Goal: Task Accomplishment & Management: Complete application form

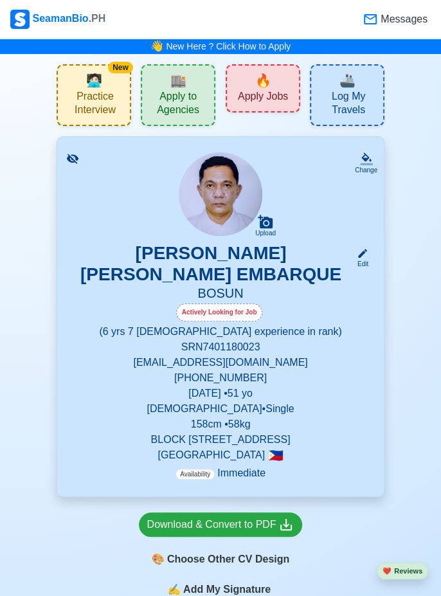
click at [266, 84] on span "🔥" at bounding box center [263, 80] width 16 height 19
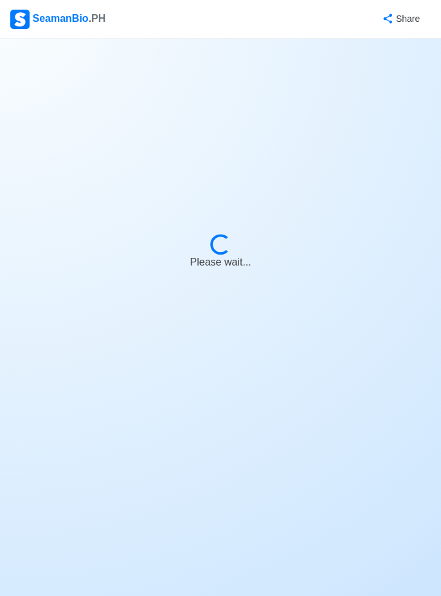
select select "Bosun"
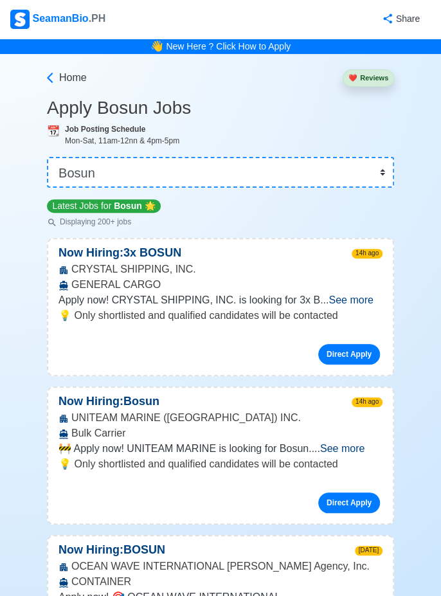
click at [356, 297] on span "See more" at bounding box center [351, 300] width 44 height 11
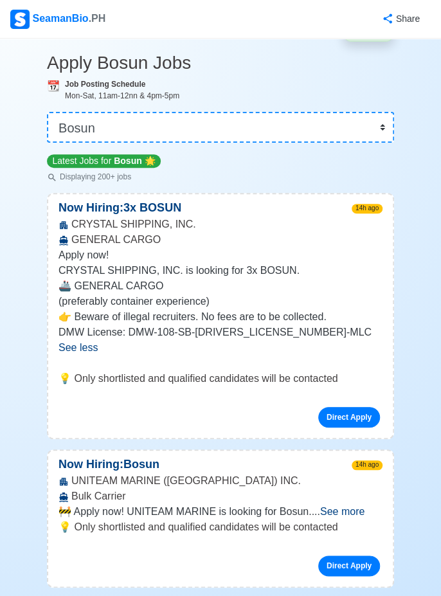
scroll to position [72, 0]
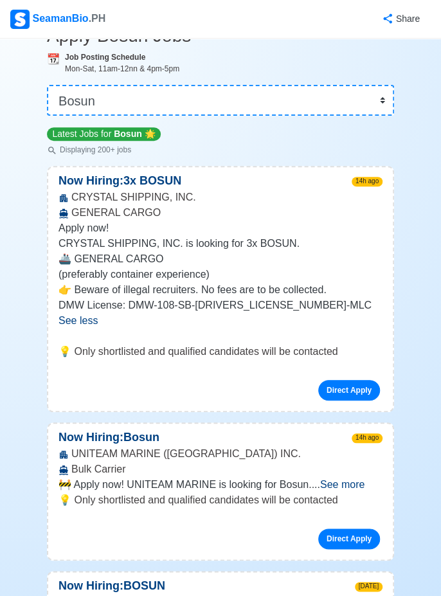
click at [354, 479] on span "See more" at bounding box center [342, 484] width 44 height 11
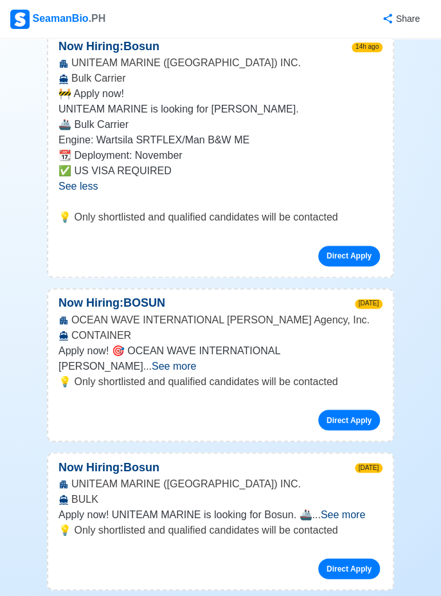
scroll to position [490, 0]
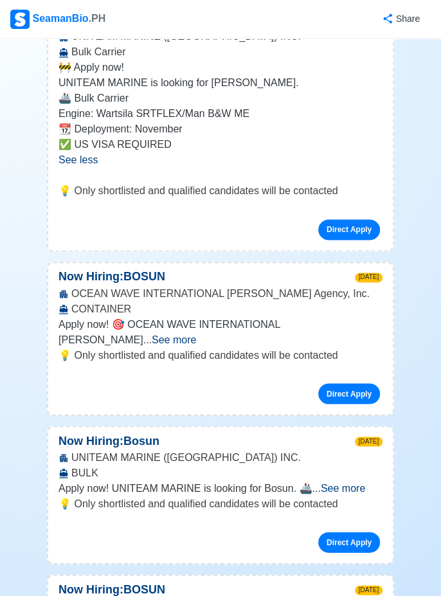
click at [364, 483] on span "See more" at bounding box center [343, 488] width 44 height 11
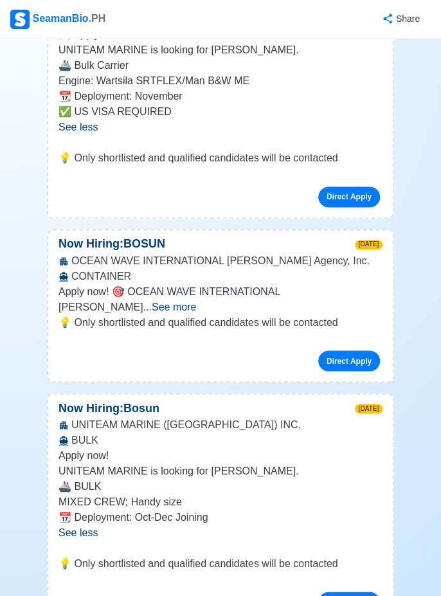
scroll to position [526, 0]
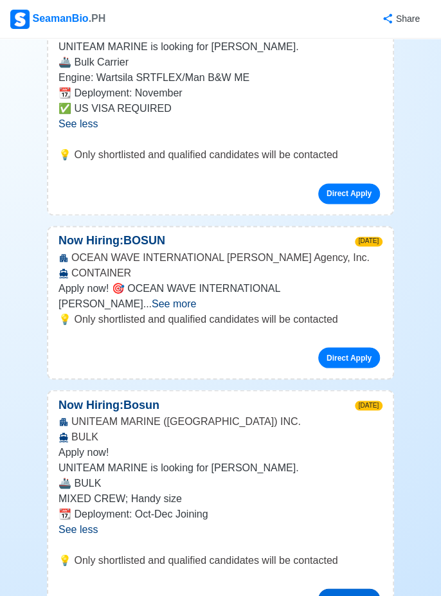
click at [356, 589] on link "Direct Apply" at bounding box center [350, 599] width 62 height 21
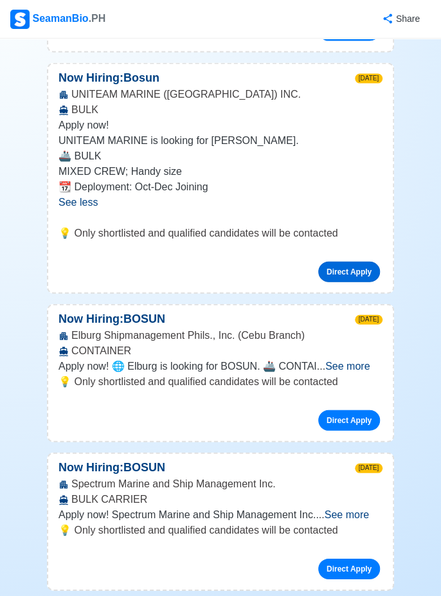
scroll to position [853, 0]
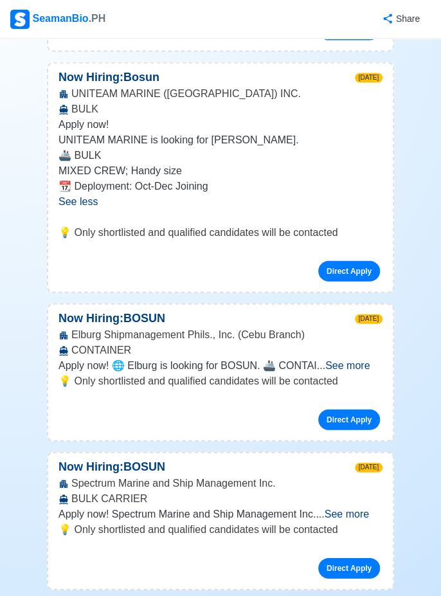
click at [367, 509] on span "See more" at bounding box center [347, 514] width 44 height 11
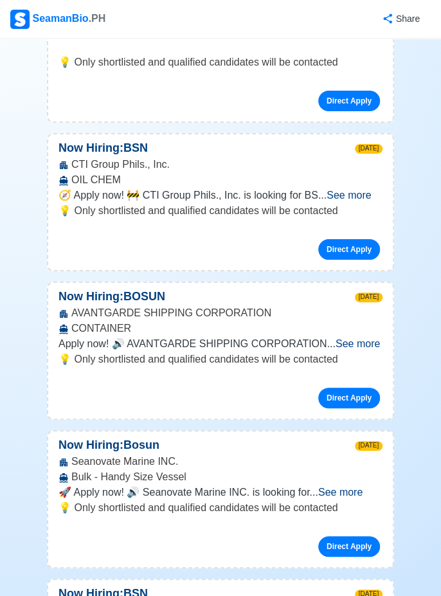
scroll to position [1451, 0]
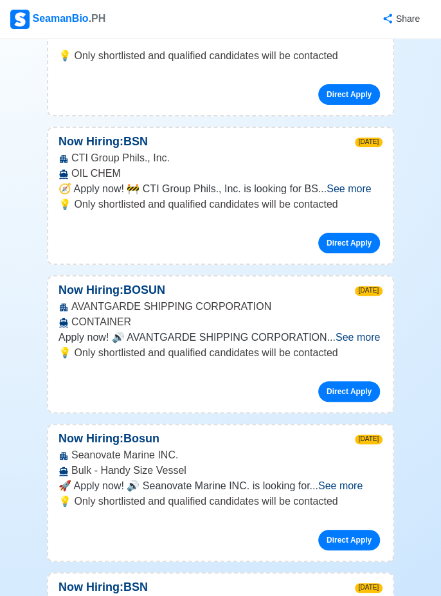
click at [363, 481] on span "See more" at bounding box center [341, 486] width 44 height 11
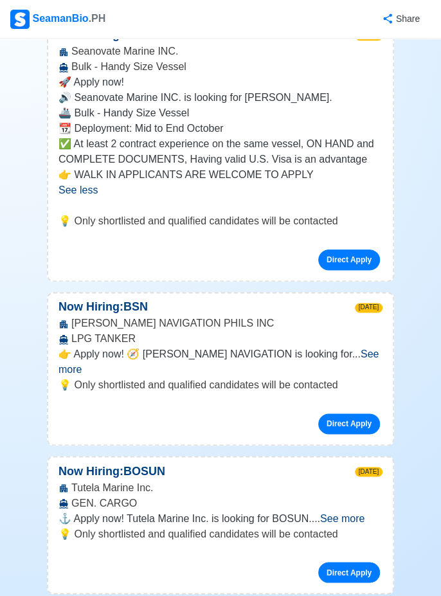
scroll to position [1857, 0]
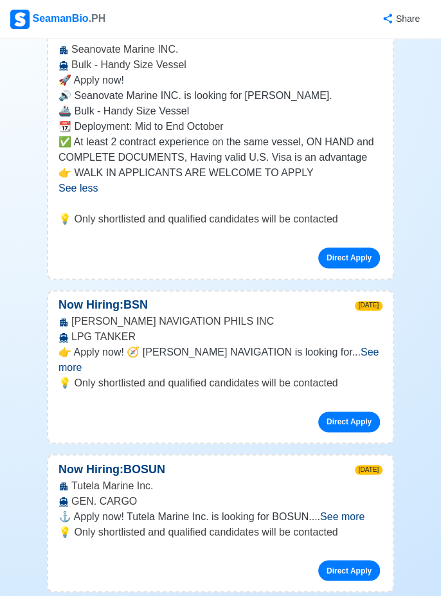
click at [365, 511] on span "See more" at bounding box center [342, 516] width 44 height 11
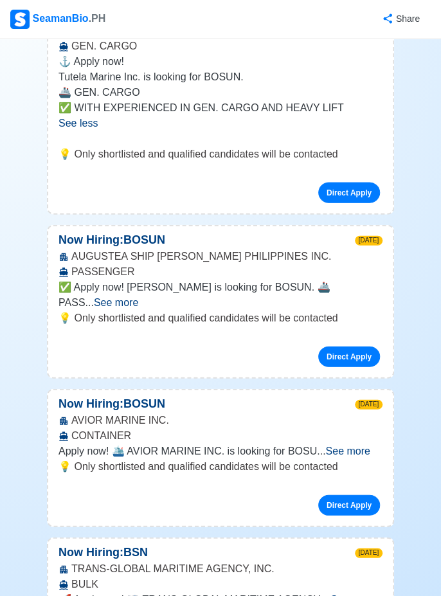
scroll to position [2314, 0]
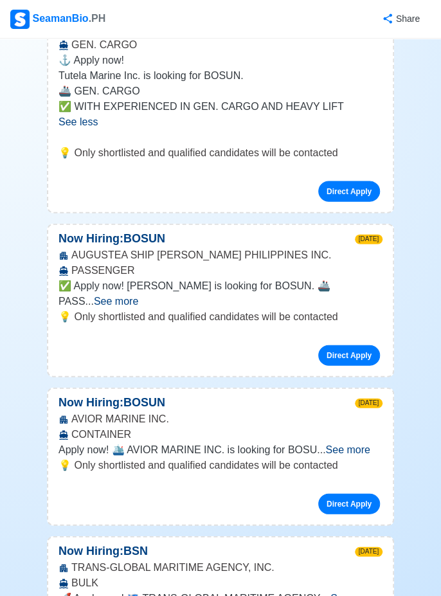
click at [364, 593] on span "See more" at bounding box center [353, 598] width 44 height 11
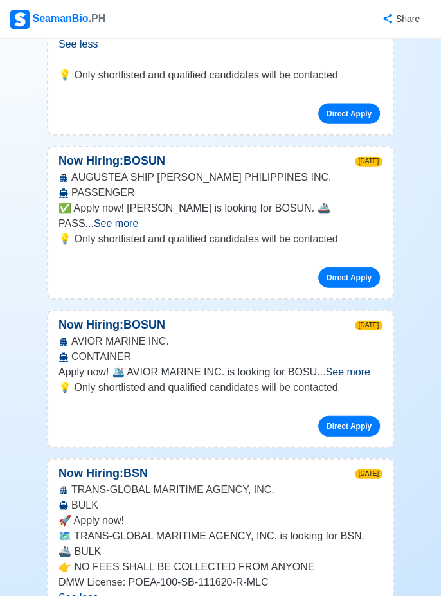
scroll to position [2392, 0]
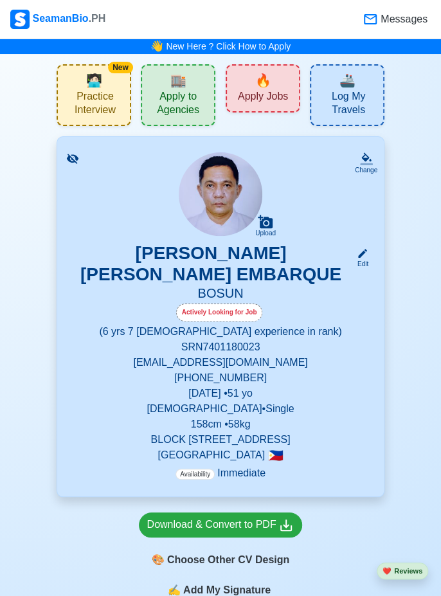
click at [270, 557] on div "🎨 Choose Other CV Design" at bounding box center [221, 560] width 164 height 24
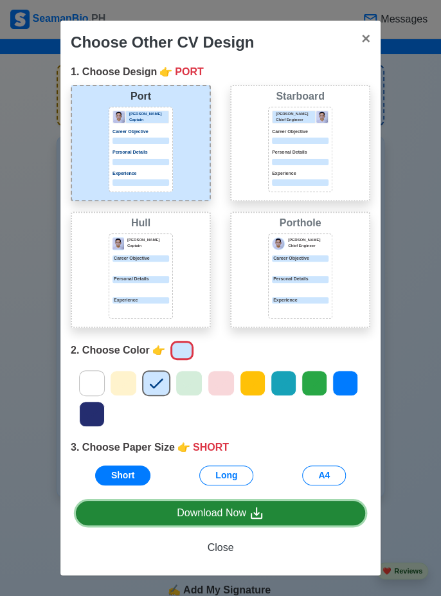
click at [263, 521] on icon at bounding box center [256, 513] width 15 height 15
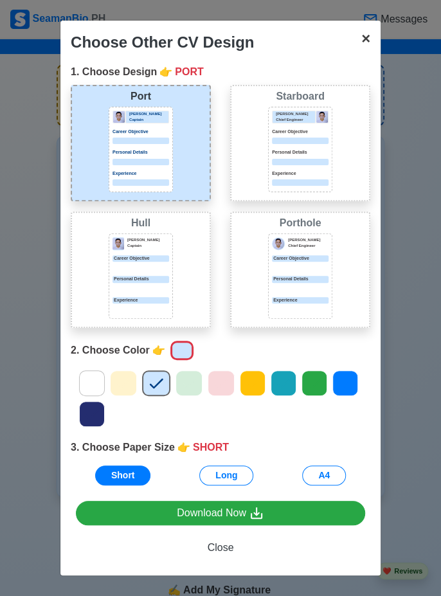
click at [374, 30] on button "× Close" at bounding box center [366, 39] width 30 height 36
click at [371, 39] on button "× Close" at bounding box center [366, 39] width 30 height 36
click at [364, 42] on span "×" at bounding box center [366, 38] width 9 height 17
click at [371, 39] on button "× Close" at bounding box center [366, 39] width 30 height 36
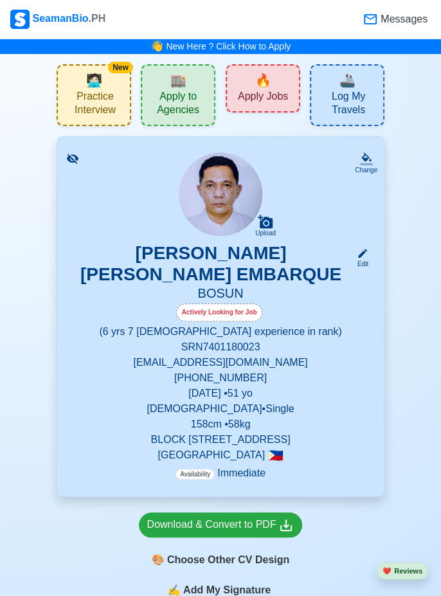
click at [275, 80] on div "🔥 Apply Jobs" at bounding box center [263, 88] width 75 height 48
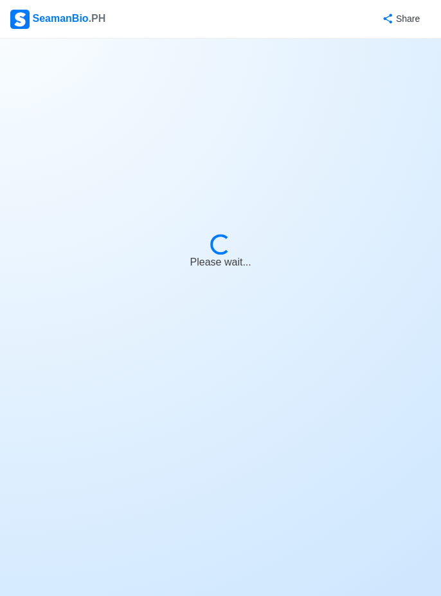
select select "Bosun"
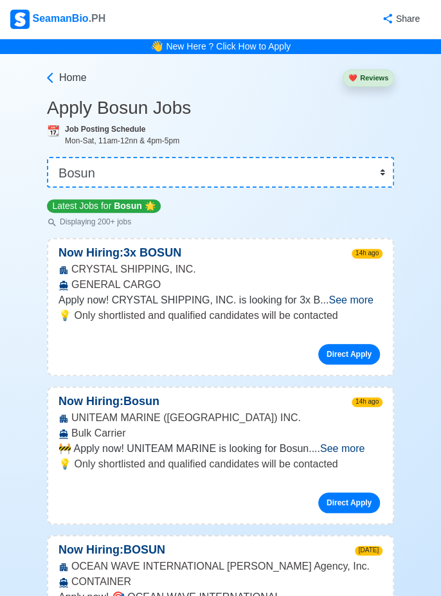
click at [364, 299] on span "See more" at bounding box center [351, 300] width 44 height 11
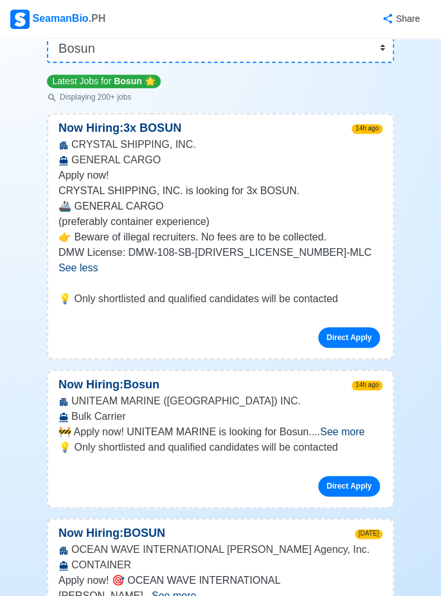
scroll to position [126, 0]
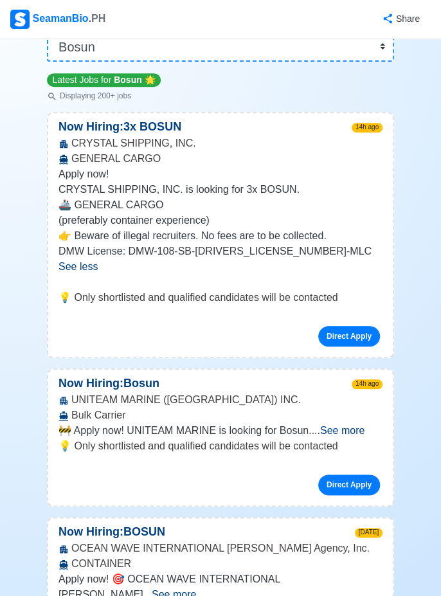
click at [359, 425] on span "See more" at bounding box center [342, 430] width 44 height 11
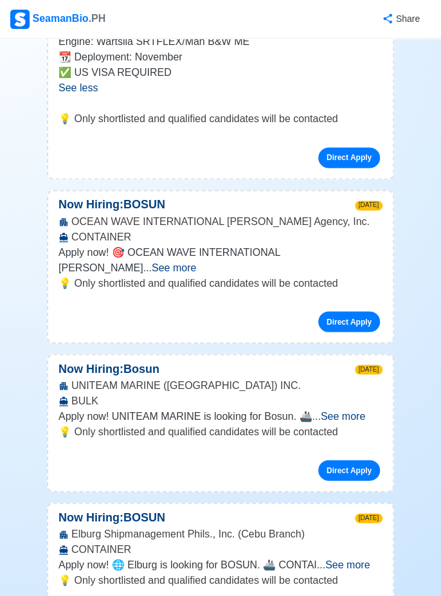
scroll to position [562, 0]
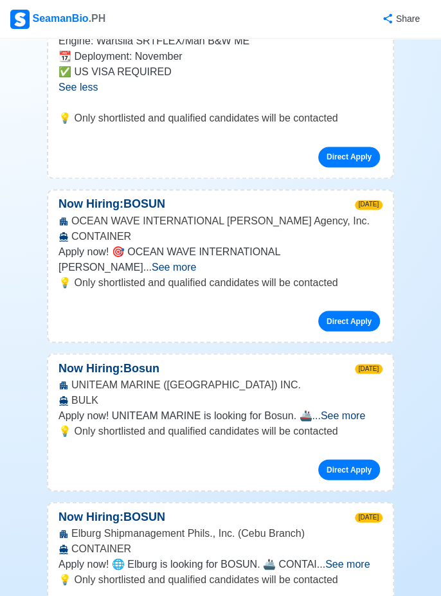
click at [365, 410] on span "See more" at bounding box center [343, 415] width 44 height 11
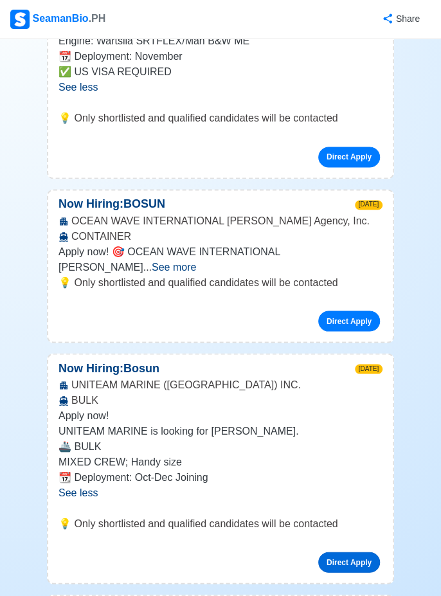
click at [351, 552] on link "Direct Apply" at bounding box center [350, 562] width 62 height 21
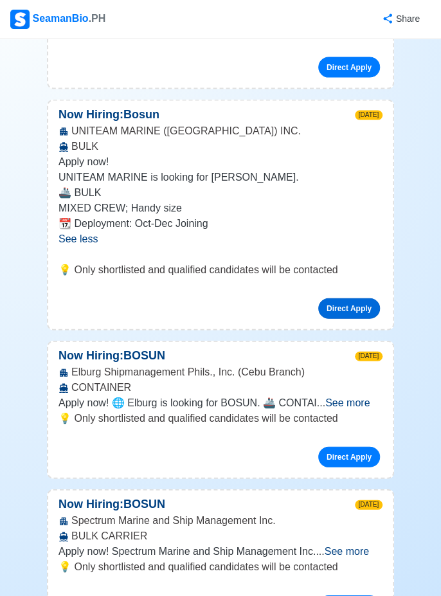
scroll to position [818, 0]
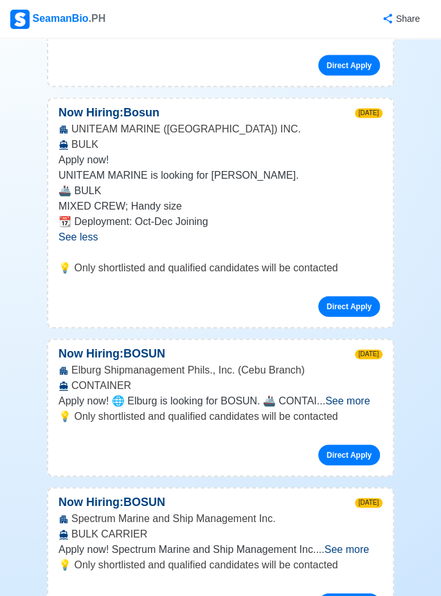
click at [369, 544] on span "See more" at bounding box center [347, 549] width 44 height 11
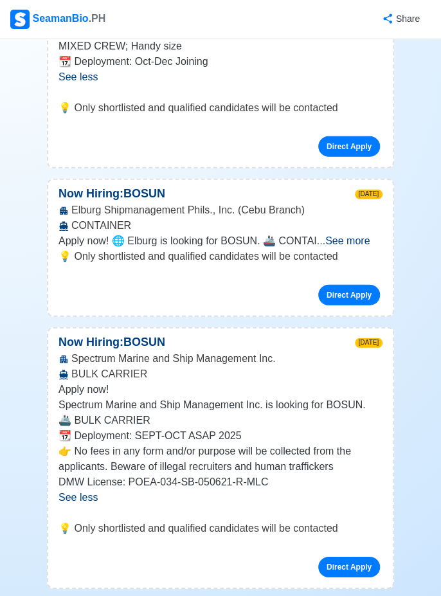
scroll to position [980, 0]
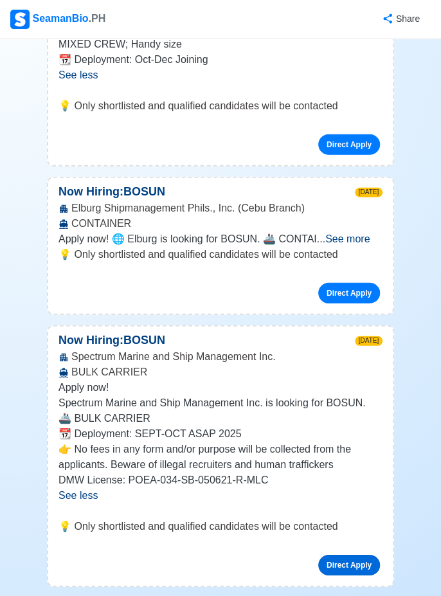
click at [353, 555] on link "Direct Apply" at bounding box center [350, 565] width 62 height 21
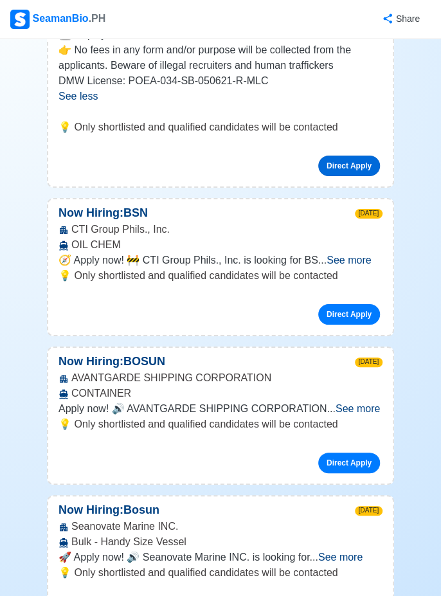
scroll to position [1380, 0]
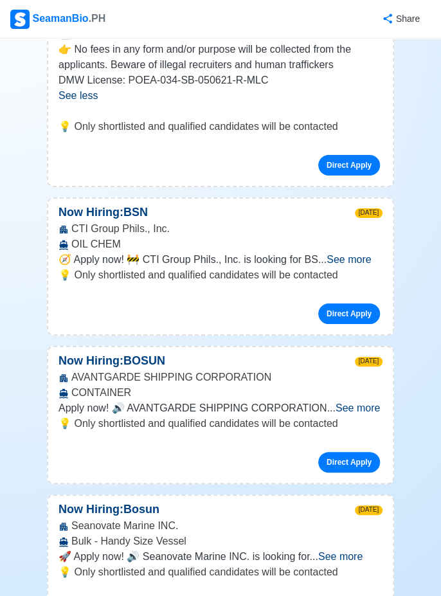
click at [363, 551] on span "See more" at bounding box center [341, 556] width 44 height 11
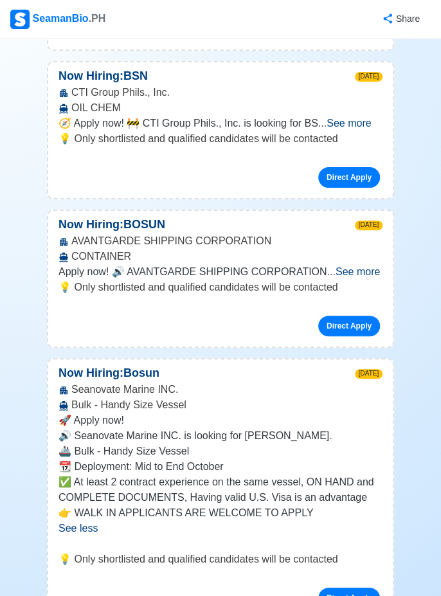
scroll to position [1520, 0]
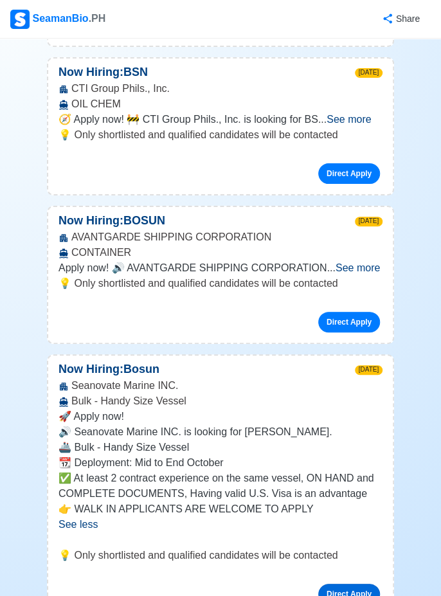
click at [357, 584] on link "Direct Apply" at bounding box center [350, 594] width 62 height 21
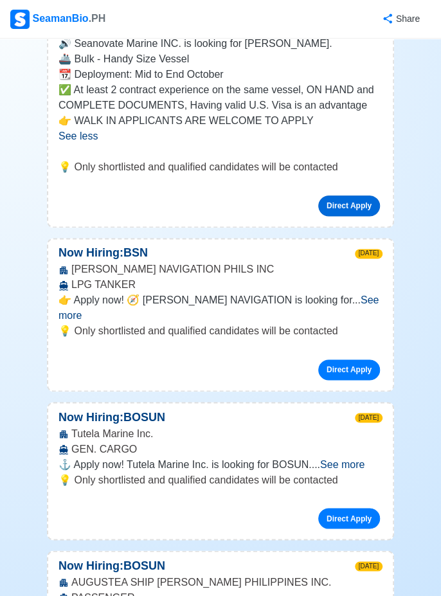
scroll to position [1911, 0]
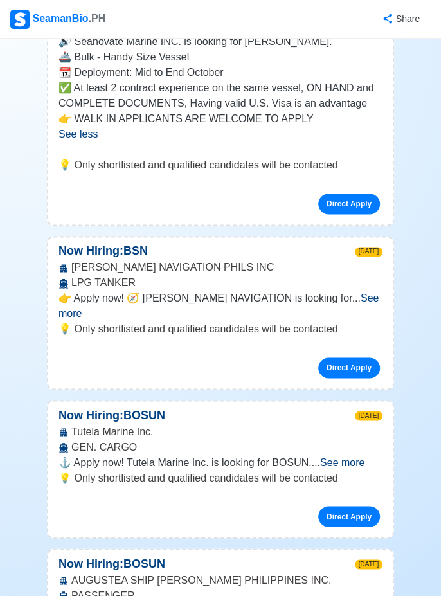
click at [365, 457] on span "See more" at bounding box center [342, 462] width 44 height 11
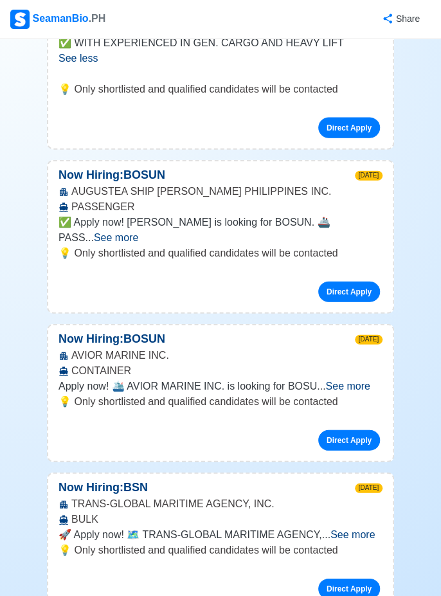
scroll to position [2379, 0]
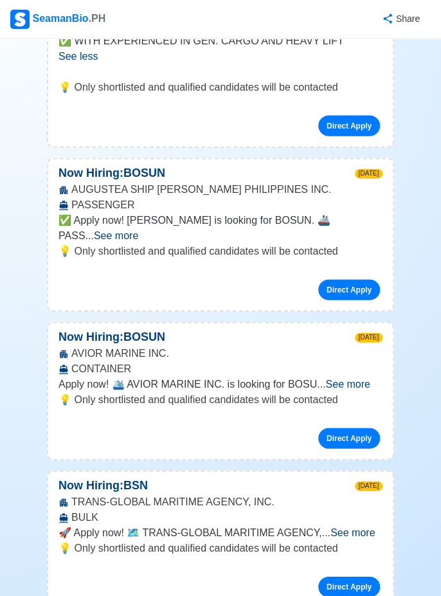
click at [373, 528] on span "See more" at bounding box center [353, 533] width 44 height 11
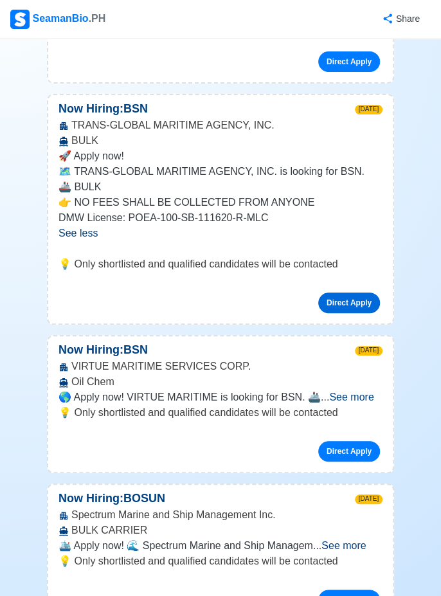
scroll to position [2760, 0]
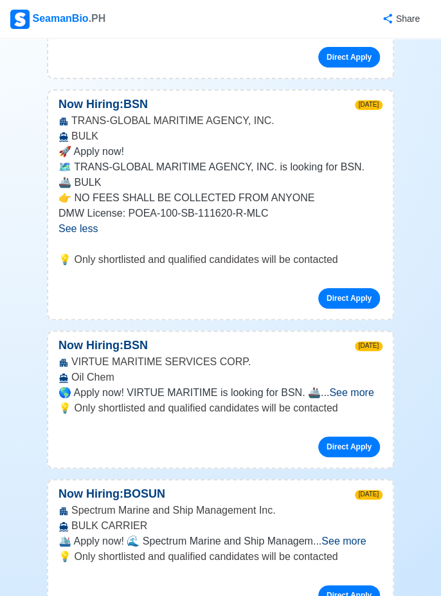
click at [364, 536] on span "See more" at bounding box center [344, 541] width 44 height 11
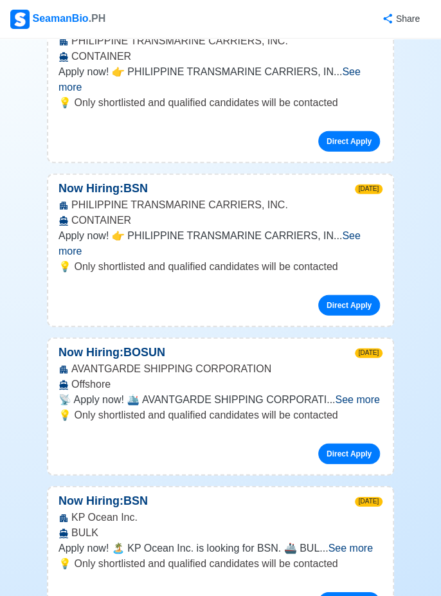
scroll to position [3949, 0]
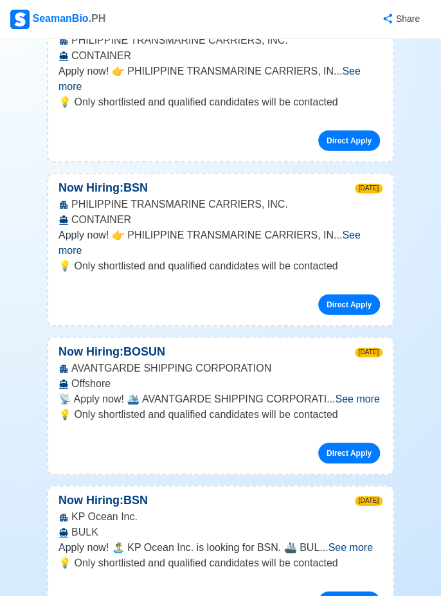
click at [369, 542] on span "See more" at bounding box center [350, 547] width 44 height 11
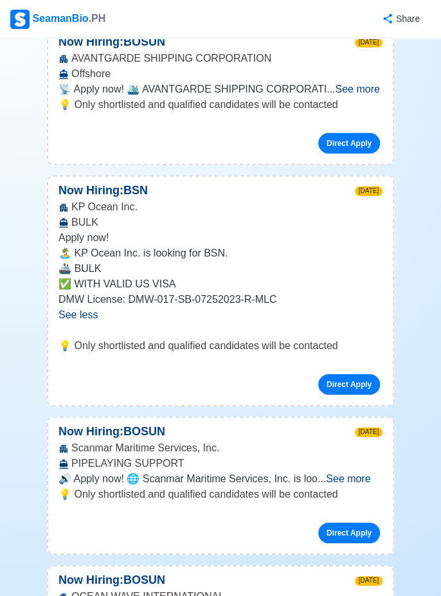
scroll to position [4263, 0]
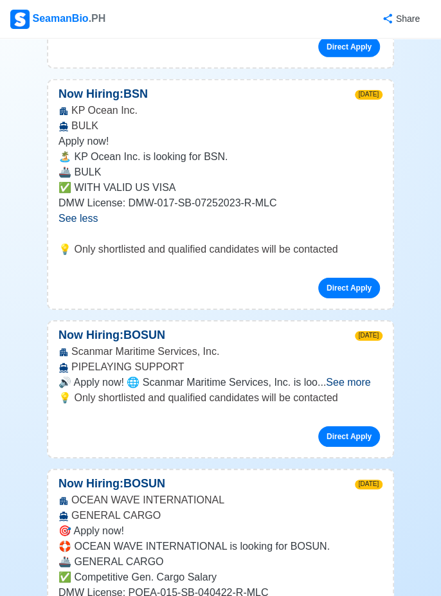
scroll to position [4358, 0]
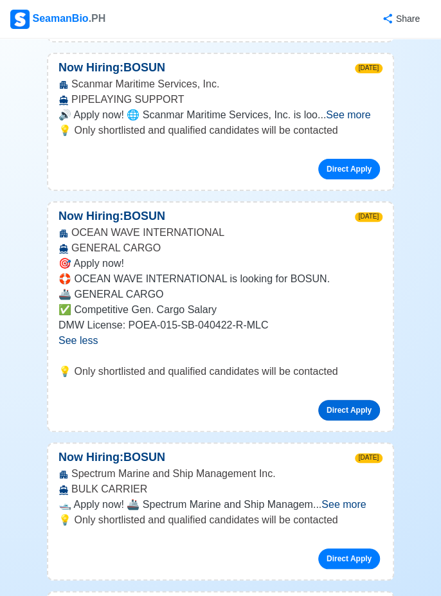
scroll to position [4629, 0]
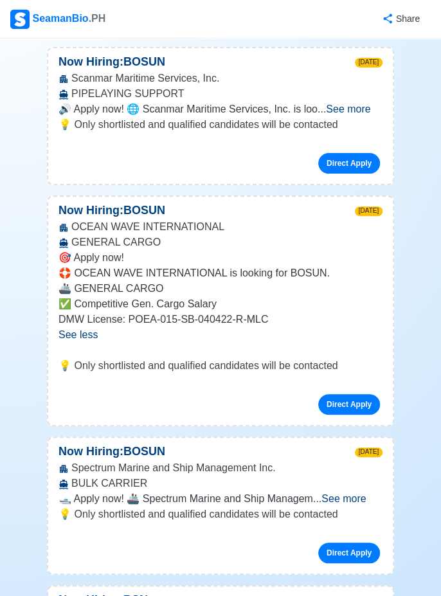
click at [366, 494] on span "See more" at bounding box center [344, 499] width 44 height 11
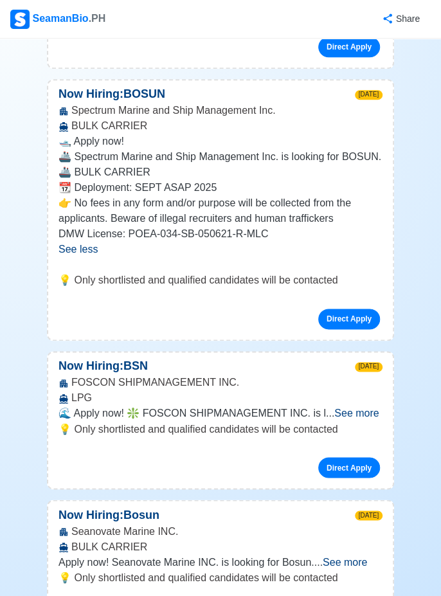
scroll to position [4988, 0]
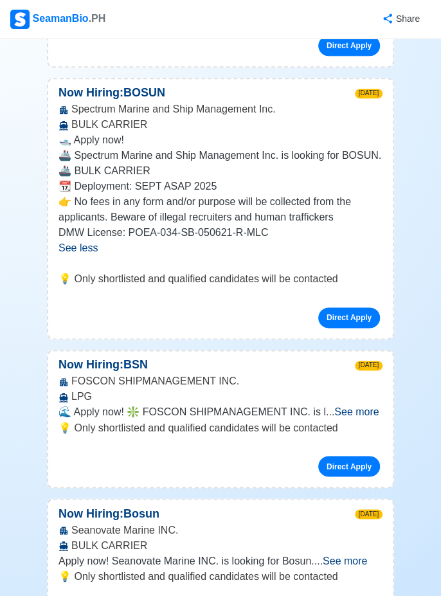
click at [365, 555] on span "See more" at bounding box center [345, 560] width 44 height 11
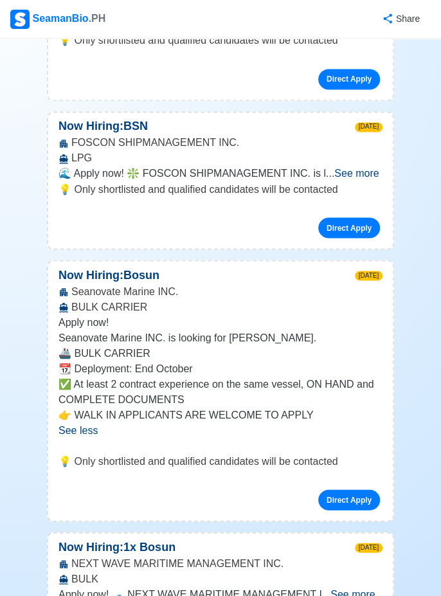
scroll to position [5227, 0]
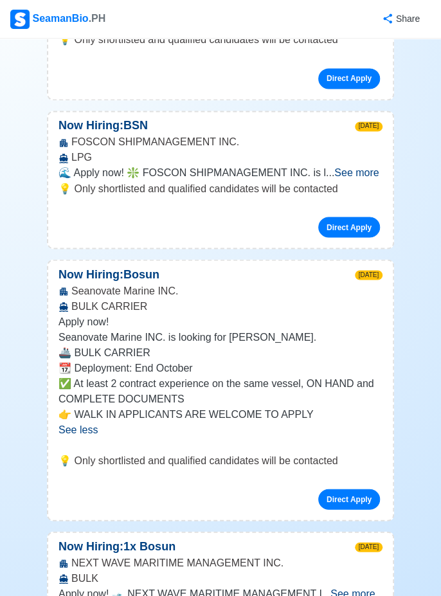
click at [358, 588] on span "See more" at bounding box center [353, 593] width 44 height 11
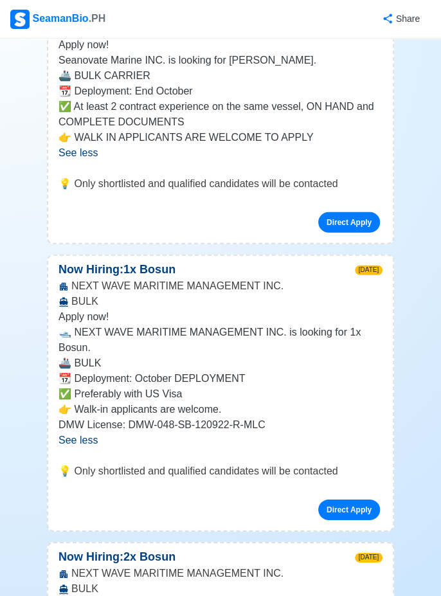
scroll to position [5508, 0]
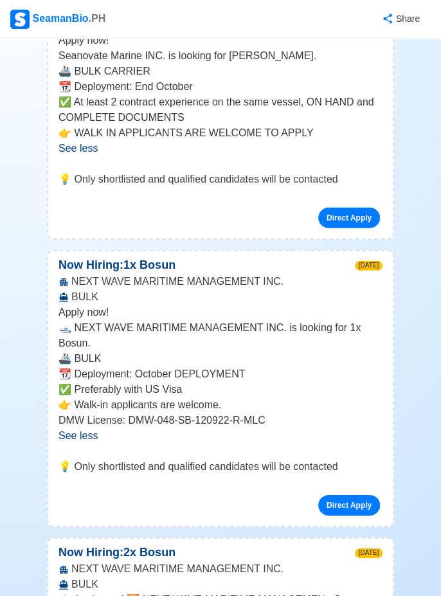
click at [369, 595] on span "See more" at bounding box center [356, 600] width 44 height 11
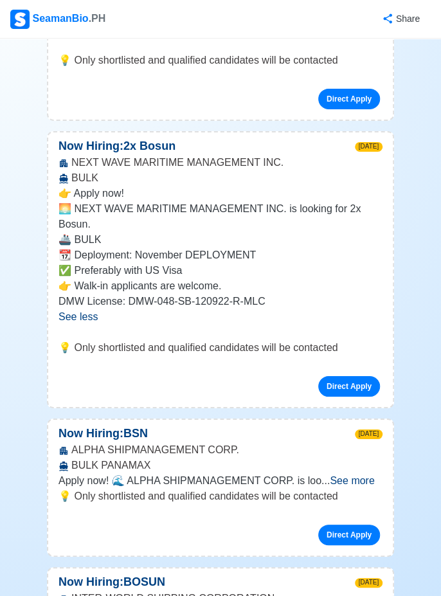
scroll to position [5916, 0]
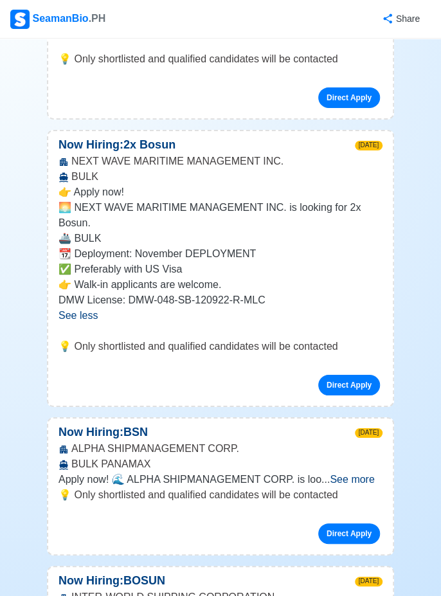
click at [371, 474] on span "See more" at bounding box center [352, 479] width 44 height 11
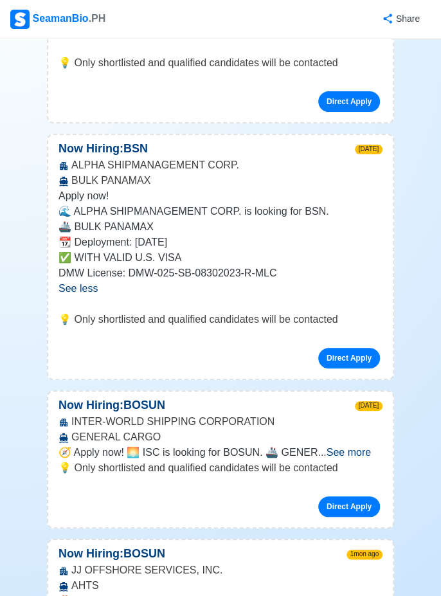
scroll to position [6202, 0]
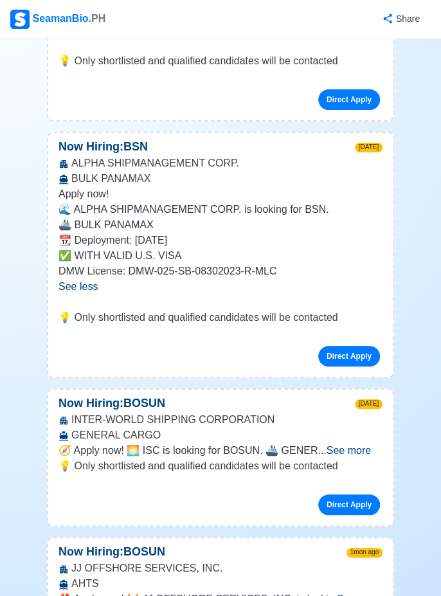
click at [364, 445] on span "See more" at bounding box center [349, 450] width 44 height 11
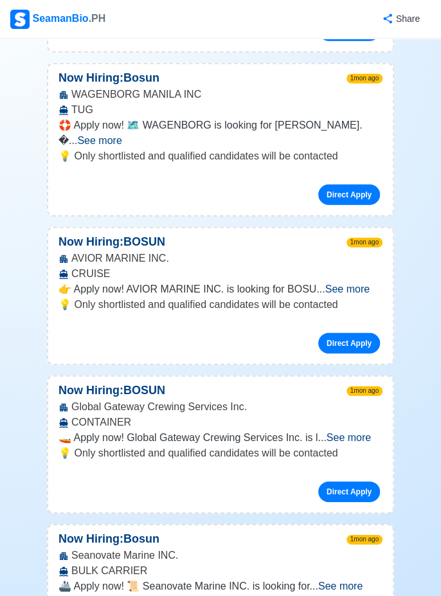
scroll to position [7113, 0]
click at [362, 581] on span "See more" at bounding box center [341, 586] width 44 height 11
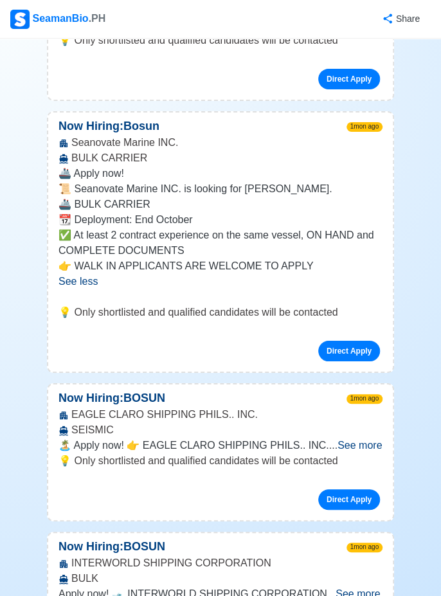
scroll to position [7527, 0]
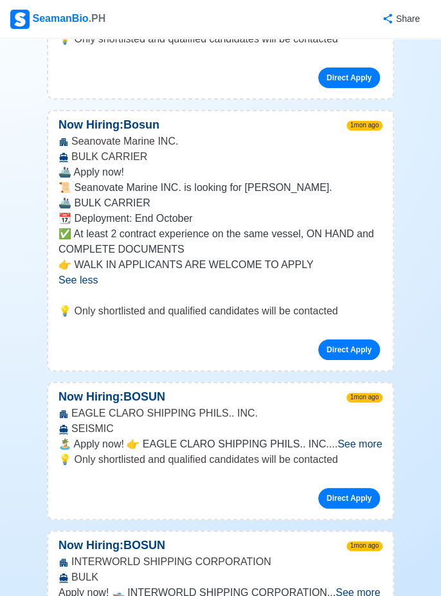
click at [372, 587] on span "See more" at bounding box center [358, 592] width 44 height 11
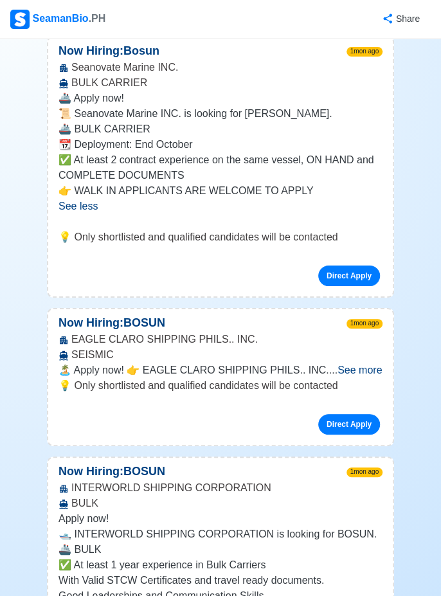
scroll to position [7602, 0]
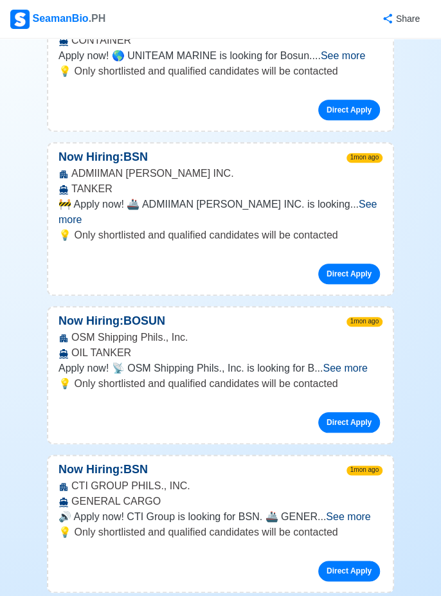
scroll to position [9413, 0]
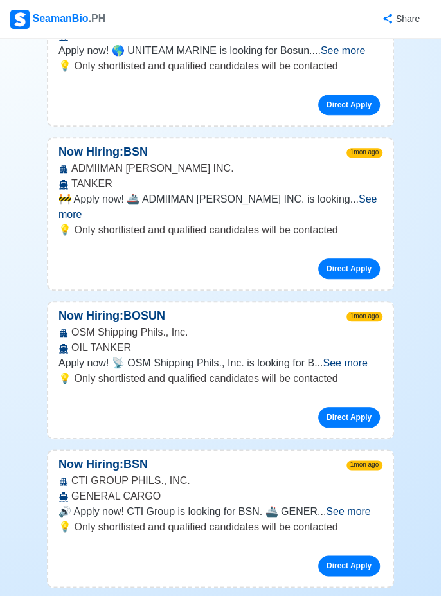
click at [361, 506] on span "See more" at bounding box center [348, 511] width 44 height 11
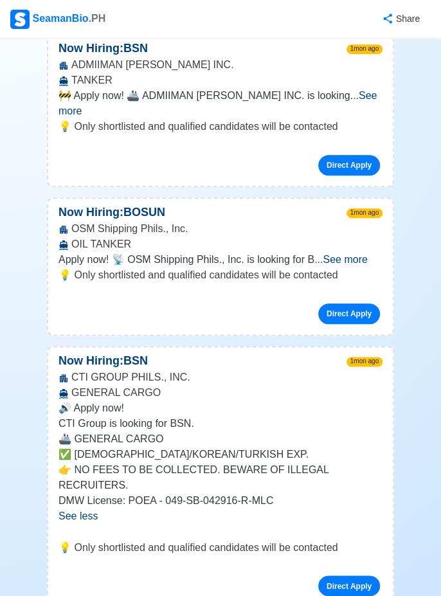
scroll to position [9519, 0]
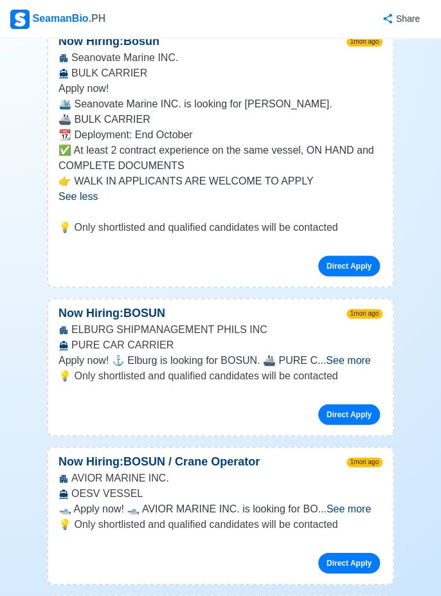
scroll to position [10110, 0]
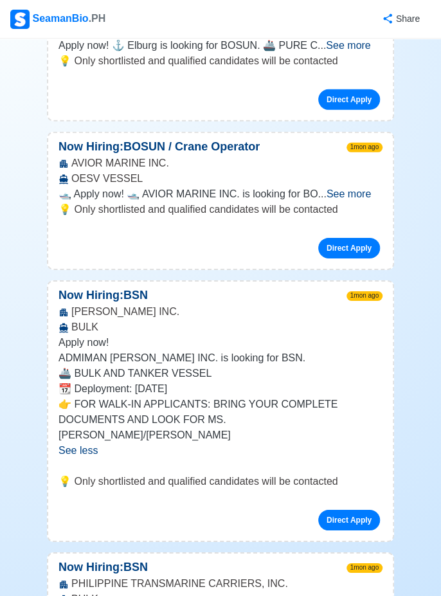
scroll to position [10433, 0]
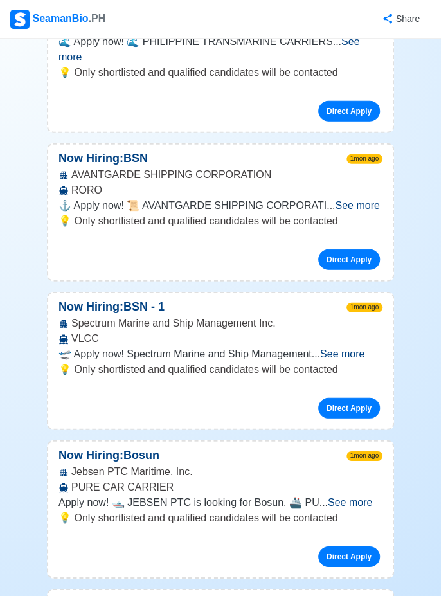
scroll to position [11723, 0]
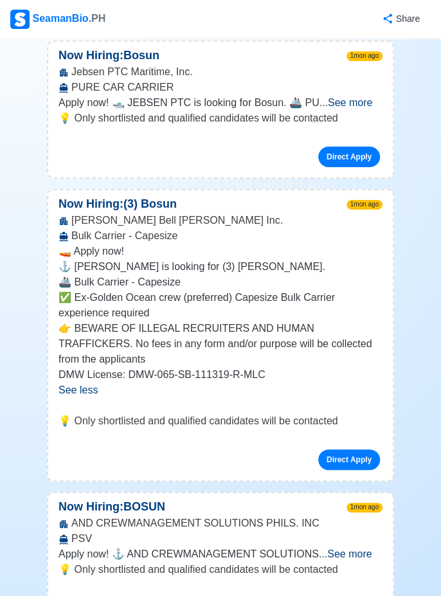
scroll to position [12116, 0]
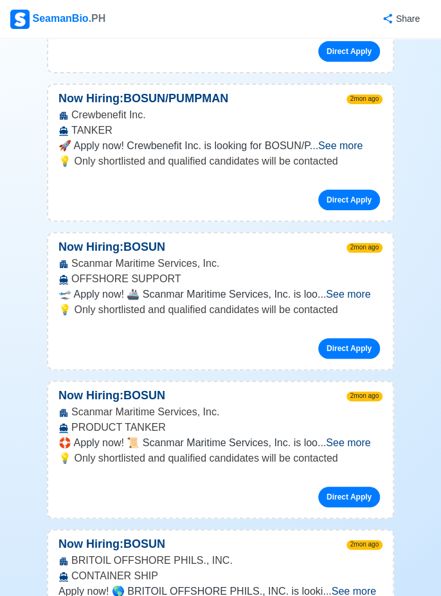
scroll to position [13804, 0]
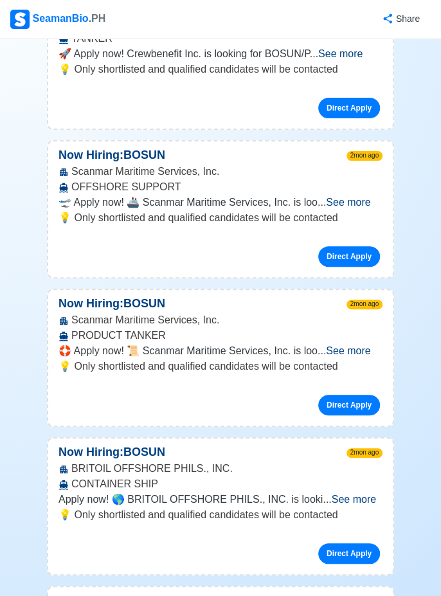
scroll to position [13883, 0]
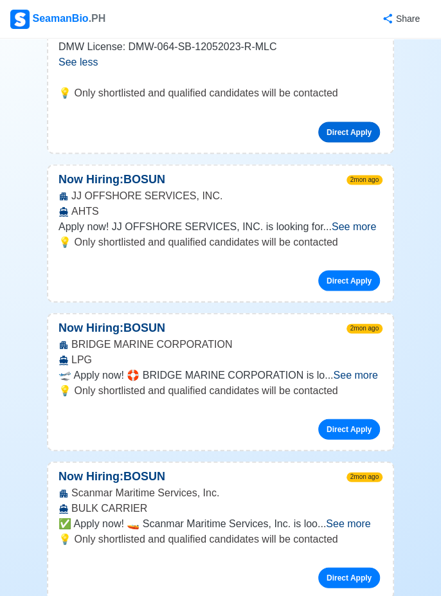
scroll to position [14562, 0]
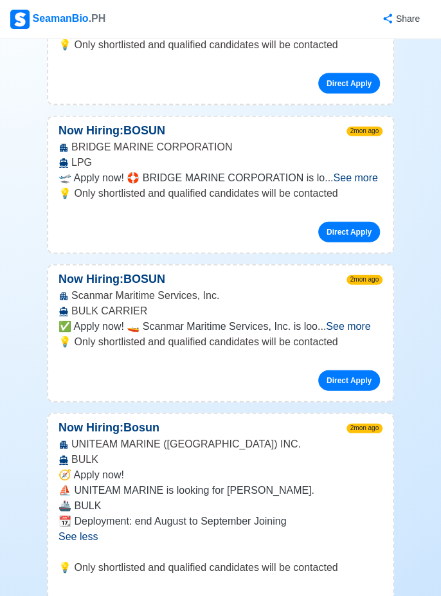
scroll to position [14760, 0]
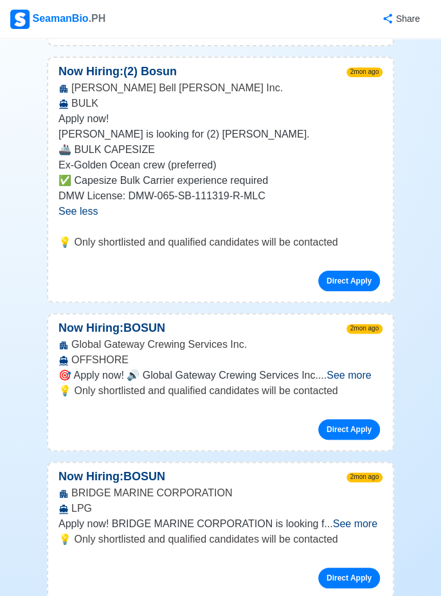
scroll to position [15342, 0]
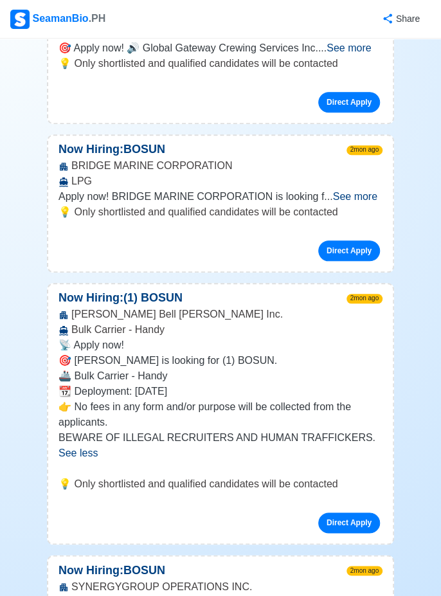
scroll to position [15707, 0]
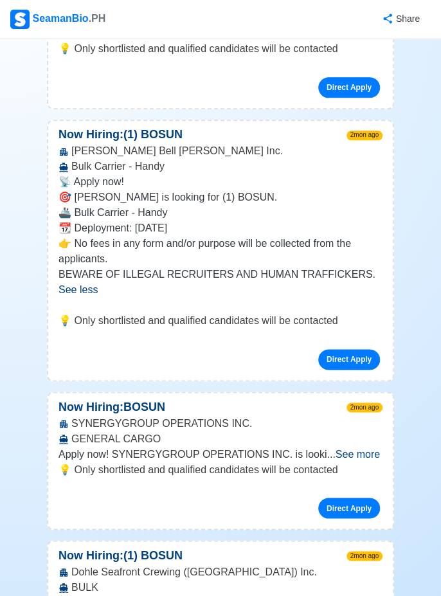
scroll to position [15832, 0]
